Goal: Information Seeking & Learning: Learn about a topic

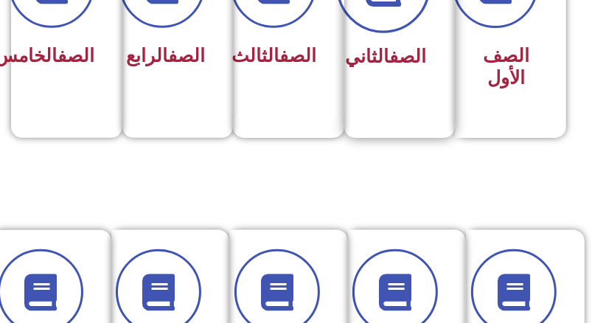
scroll to position [443, 0]
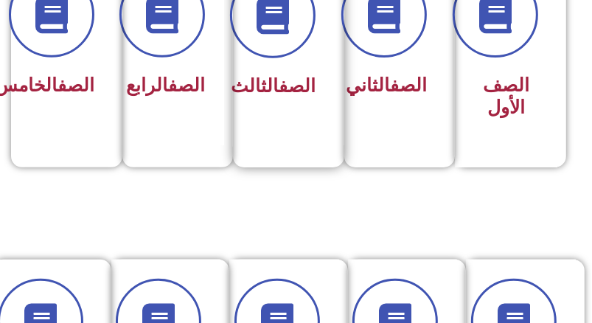
click at [279, 94] on link "الصف" at bounding box center [297, 85] width 37 height 21
drag, startPoint x: 306, startPoint y: 79, endPoint x: 316, endPoint y: 75, distance: 10.3
click at [316, 75] on h3 "الصف الثالث" at bounding box center [284, 86] width 63 height 22
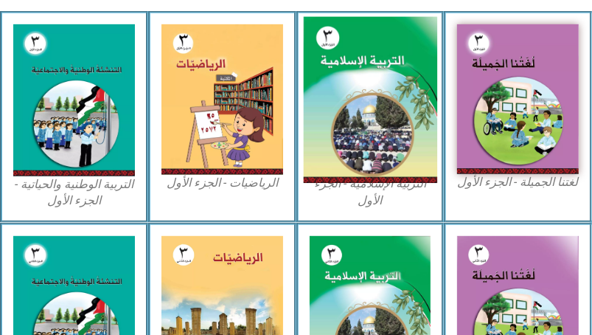
scroll to position [590, 0]
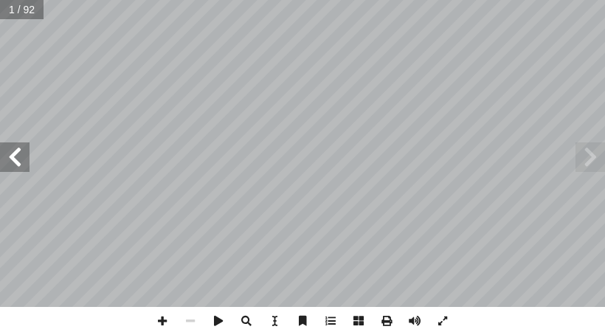
click at [21, 164] on span at bounding box center [15, 157] width 30 height 30
click at [35, 159] on div "ُ ة َّ ي ِ لام ْ س ِ الإ ُ ة َ ي ِ ب ْ ر َّ الت [PERSON_NAME] [PERSON_NAME] ) ً…" at bounding box center [302, 153] width 605 height 307
drag, startPoint x: 22, startPoint y: 159, endPoint x: 13, endPoint y: 165, distance: 10.6
click at [18, 163] on span at bounding box center [15, 157] width 30 height 30
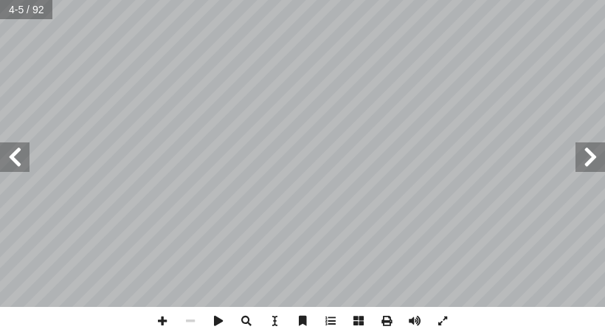
click at [18, 165] on span at bounding box center [15, 157] width 30 height 30
click at [17, 165] on span at bounding box center [15, 157] width 30 height 30
click at [9, 155] on span at bounding box center [15, 157] width 30 height 30
click at [9, 156] on span at bounding box center [15, 157] width 30 height 30
click at [6, 158] on span at bounding box center [15, 157] width 30 height 30
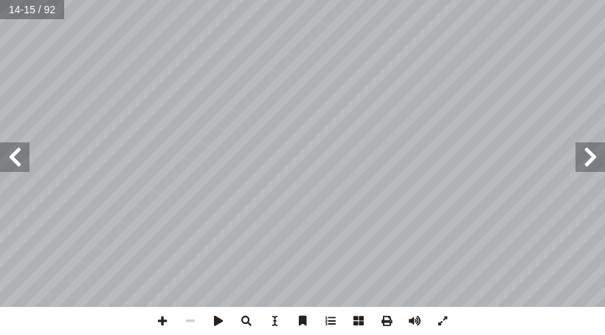
click at [21, 153] on span at bounding box center [15, 157] width 30 height 30
drag, startPoint x: 12, startPoint y: 156, endPoint x: 21, endPoint y: 151, distance: 10.6
click at [21, 152] on span at bounding box center [15, 157] width 30 height 30
click at [162, 320] on span at bounding box center [162, 321] width 28 height 28
click at [159, 324] on span at bounding box center [162, 321] width 28 height 28
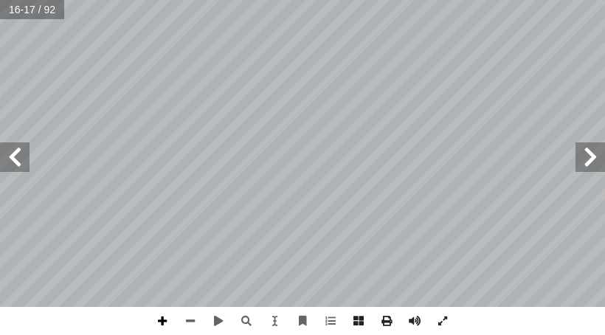
click at [162, 327] on span at bounding box center [162, 321] width 28 height 28
click at [189, 325] on span at bounding box center [190, 321] width 28 height 28
click at [19, 153] on span at bounding box center [15, 157] width 30 height 30
click at [603, 156] on span at bounding box center [590, 157] width 30 height 30
drag, startPoint x: 160, startPoint y: 321, endPoint x: 170, endPoint y: 309, distance: 15.7
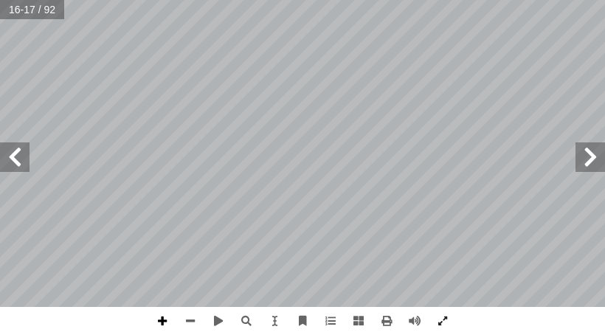
click at [160, 319] on span at bounding box center [162, 321] width 28 height 28
click at [317, 100] on html "الصفحة الرئيسية الصف الأول الصف الثاني الصف الثالث الصف الرابع الصف الخامس الصف…" at bounding box center [302, 50] width 605 height 100
click at [193, 319] on span at bounding box center [190, 321] width 28 height 28
click at [192, 317] on span at bounding box center [190, 321] width 28 height 28
click at [24, 166] on span at bounding box center [15, 157] width 30 height 30
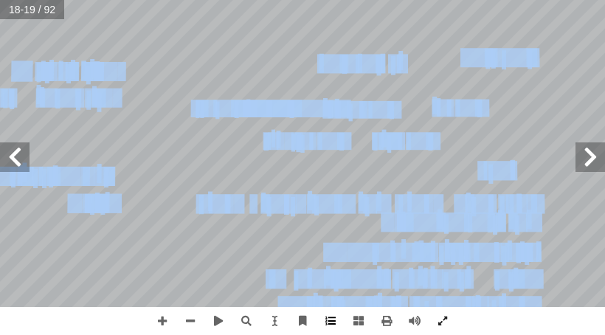
click at [342, 319] on div "١٤ سي: ْ ر َ د ُ فاهيم َ م ِ يمان إ ال� ِ كان ْ ر أ ا ْ ن ِ م ِ ه ّ الل ِ ب ُ ي…" at bounding box center [302, 167] width 605 height 335
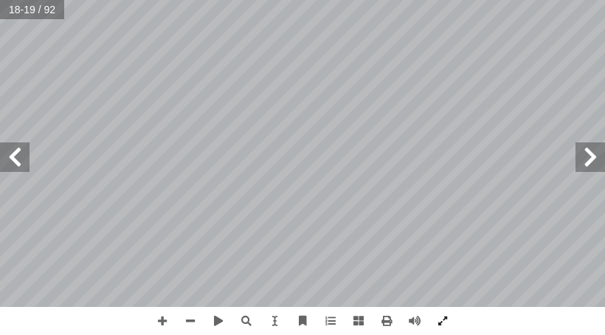
click at [3, 147] on span at bounding box center [15, 157] width 30 height 30
click at [12, 151] on span at bounding box center [15, 157] width 30 height 30
click at [10, 153] on span at bounding box center [15, 157] width 30 height 30
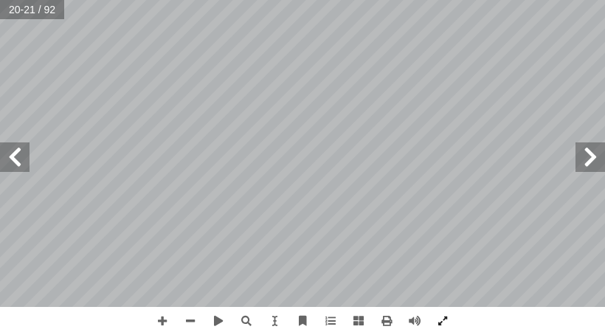
click at [10, 153] on span at bounding box center [15, 157] width 30 height 30
click at [21, 150] on span at bounding box center [15, 157] width 30 height 30
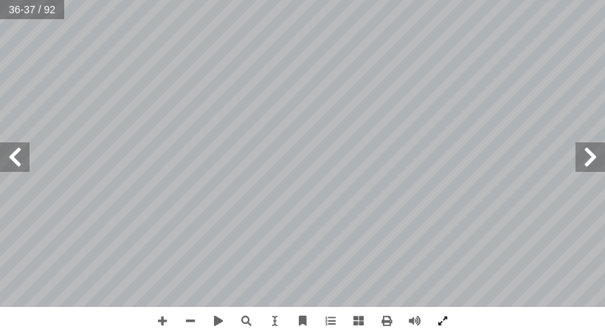
click at [21, 150] on span at bounding box center [15, 157] width 30 height 30
click at [12, 148] on span at bounding box center [15, 157] width 30 height 30
